Goal: Understand process/instructions: Learn about a topic

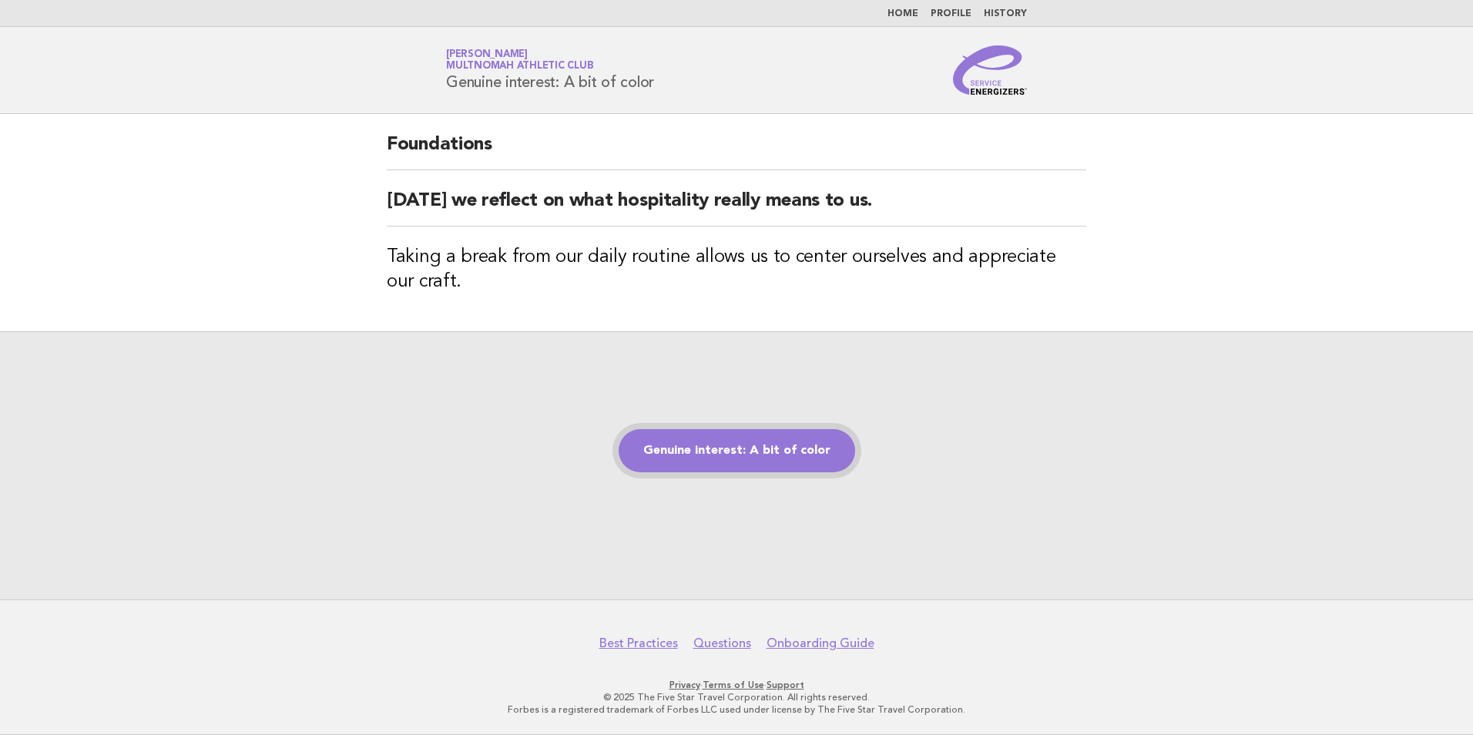
click at [721, 471] on link "Genuine interest: A bit of color" at bounding box center [737, 450] width 237 height 43
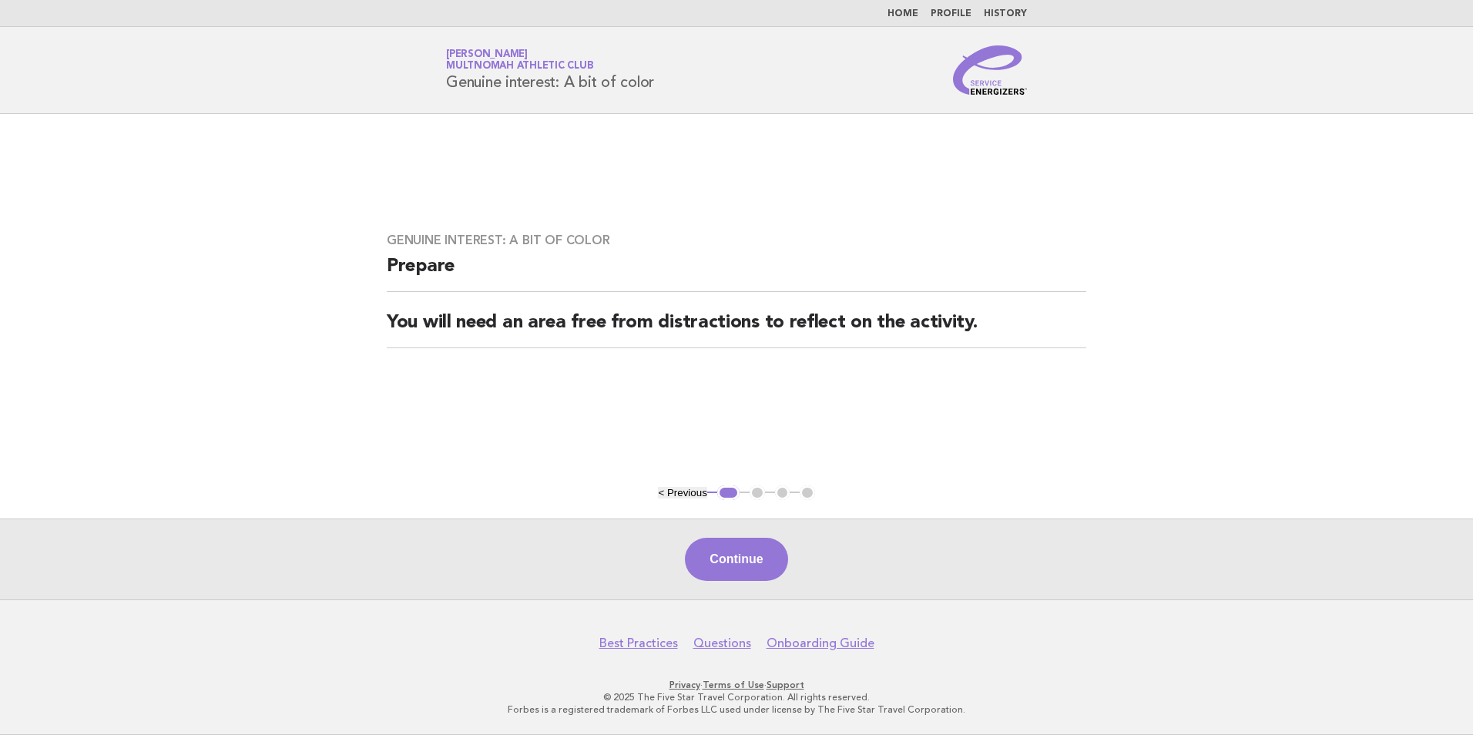
click at [794, 562] on div "Continue" at bounding box center [736, 559] width 1473 height 81
click at [762, 556] on button "Continue" at bounding box center [736, 559] width 102 height 43
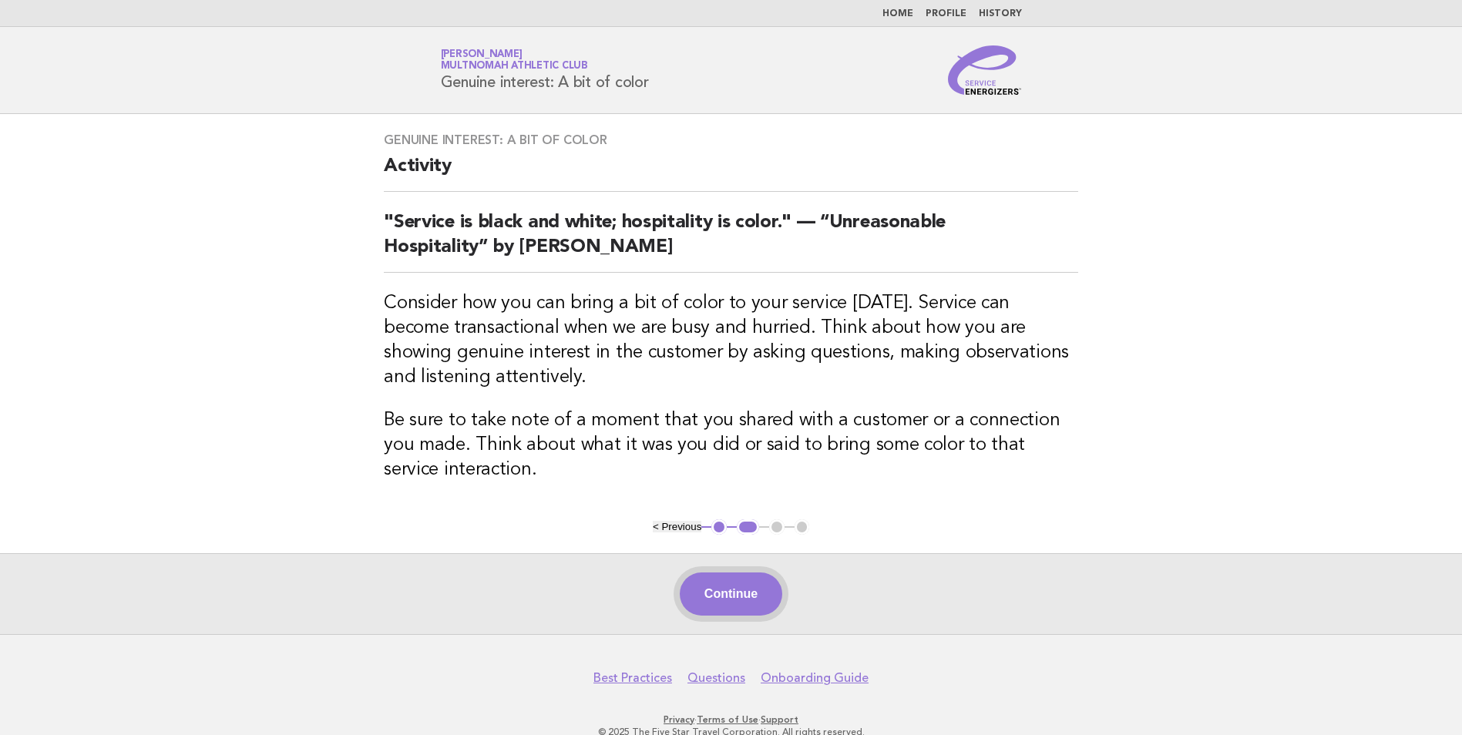
click at [750, 596] on button "Continue" at bounding box center [731, 594] width 102 height 43
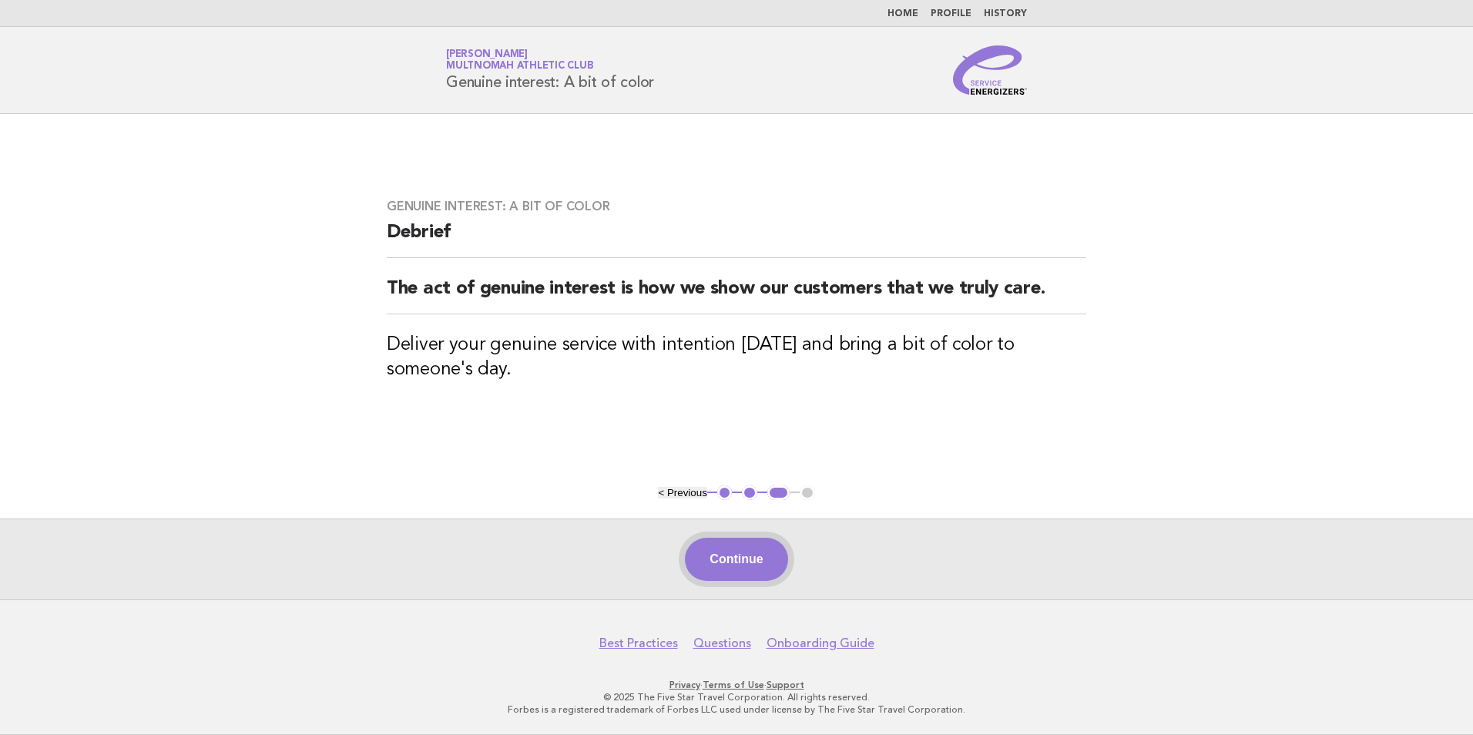
click at [720, 558] on button "Continue" at bounding box center [736, 559] width 102 height 43
